Goal: Go to known website: Go to known website

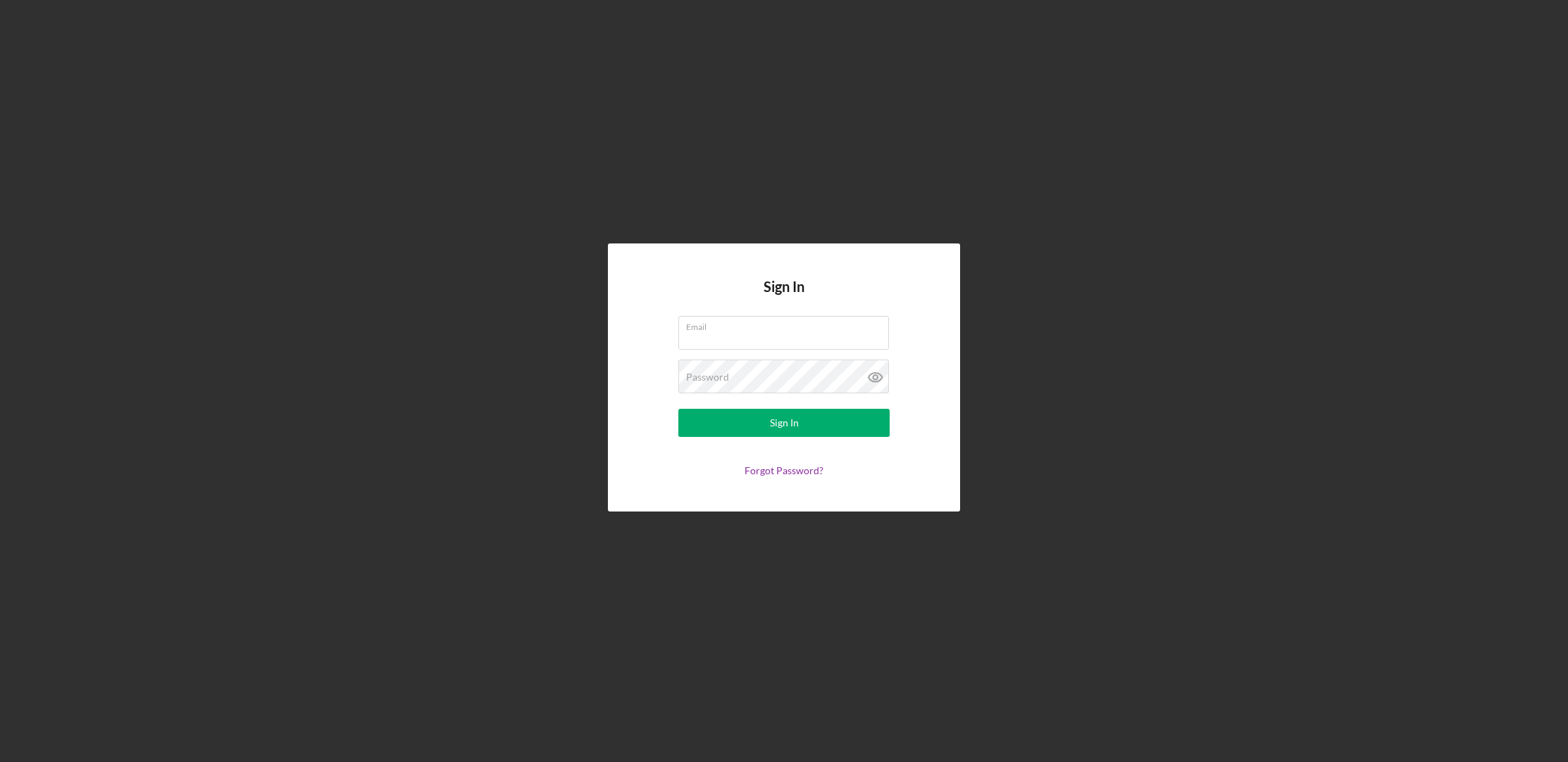
type input "[EMAIL_ADDRESS][DOMAIN_NAME]"
click at [947, 394] on div "Sign In Email [EMAIL_ADDRESS][DOMAIN_NAME] Password Sign In Forgot Password?" at bounding box center [784, 378] width 352 height 268
click at [950, 391] on div "Sign In Email [EMAIL_ADDRESS][DOMAIN_NAME] Password Sign In Forgot Password?" at bounding box center [784, 378] width 352 height 268
click at [804, 429] on button "Sign In" at bounding box center [784, 423] width 212 height 28
